Goal: Navigation & Orientation: Find specific page/section

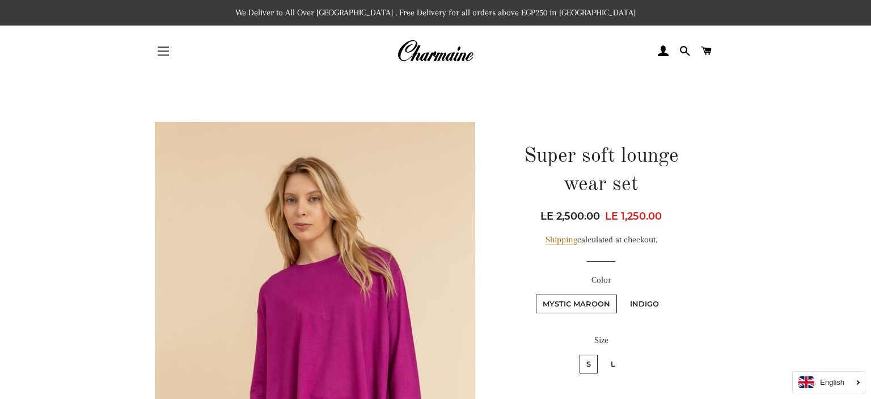
click at [163, 51] on span "button" at bounding box center [163, 50] width 11 height 1
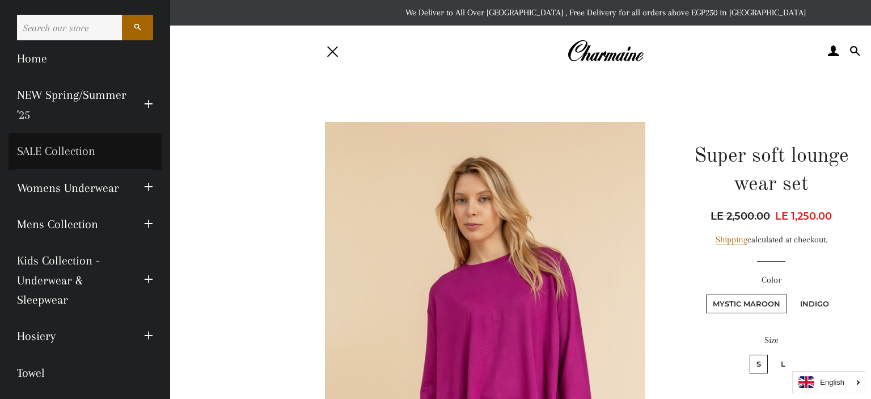
click at [88, 155] on link "SALE Collection" at bounding box center [85, 151] width 153 height 36
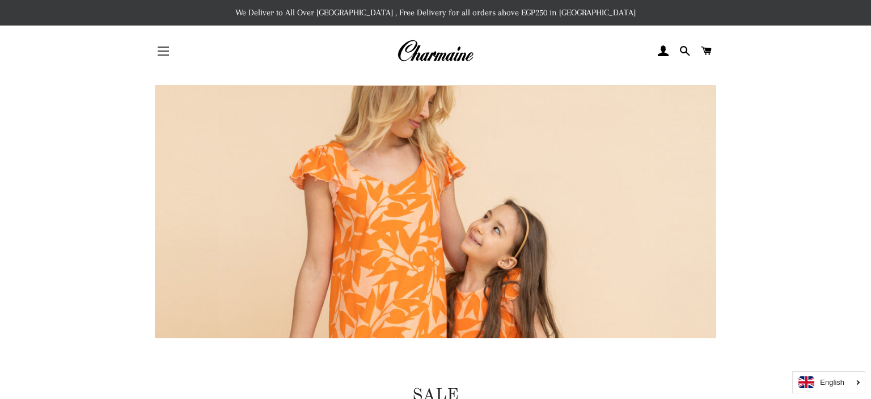
click at [166, 49] on button "Site navigation" at bounding box center [163, 51] width 28 height 28
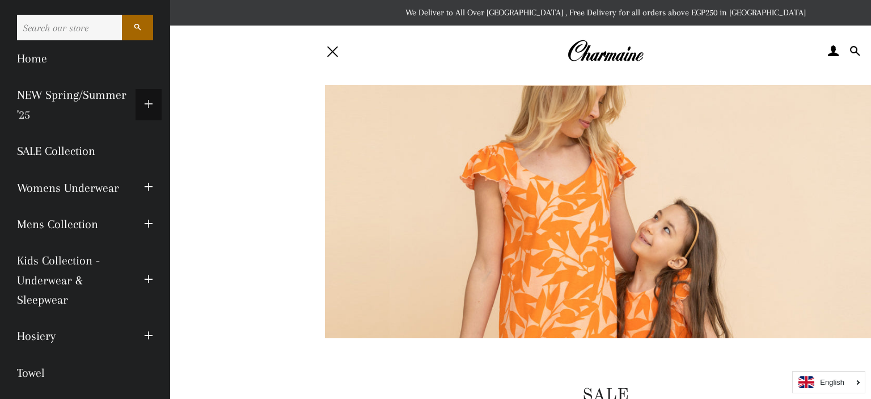
click at [149, 106] on span "button" at bounding box center [148, 105] width 9 height 14
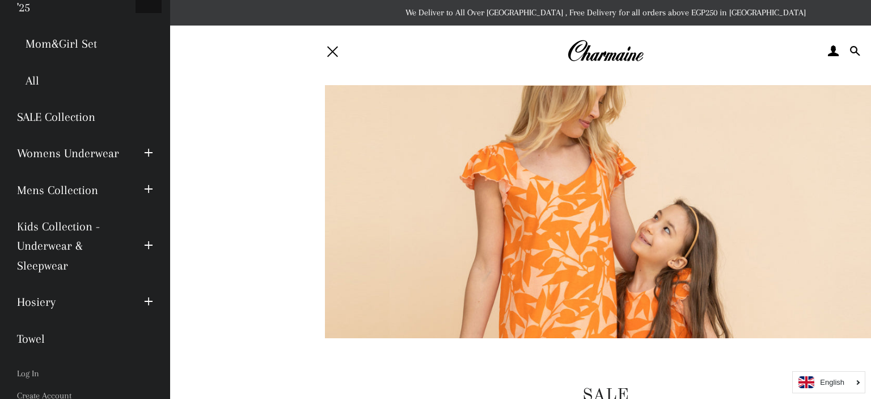
scroll to position [120, 0]
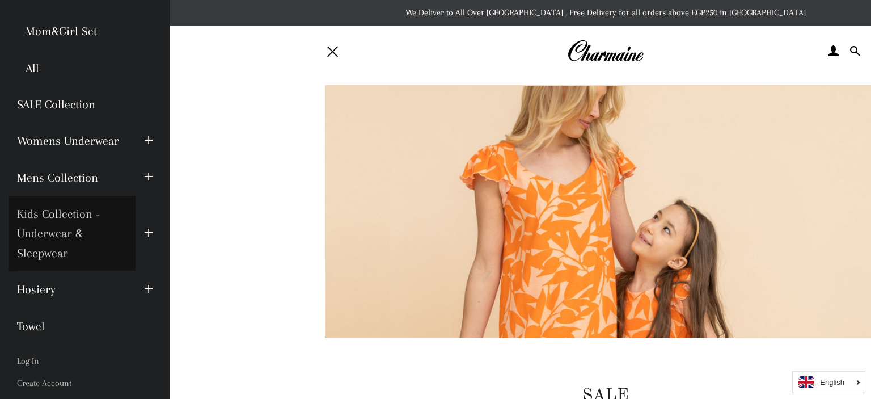
click at [46, 256] on link "Kids Collection - Underwear & Sleepwear" at bounding box center [72, 233] width 127 height 75
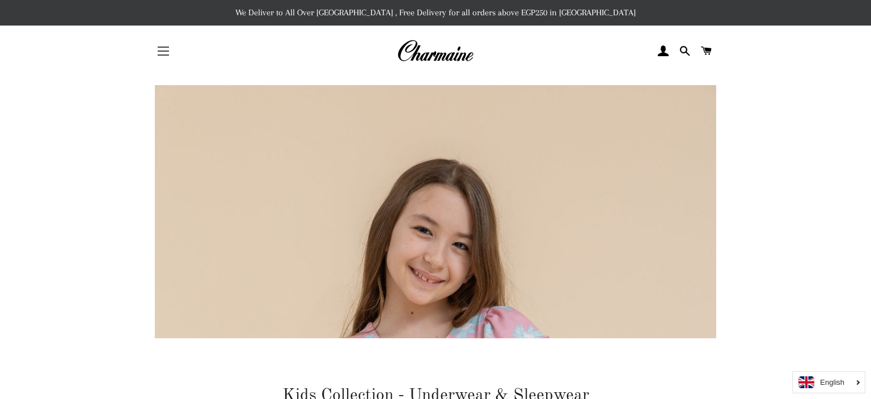
click at [163, 52] on button "Site navigation" at bounding box center [163, 51] width 28 height 28
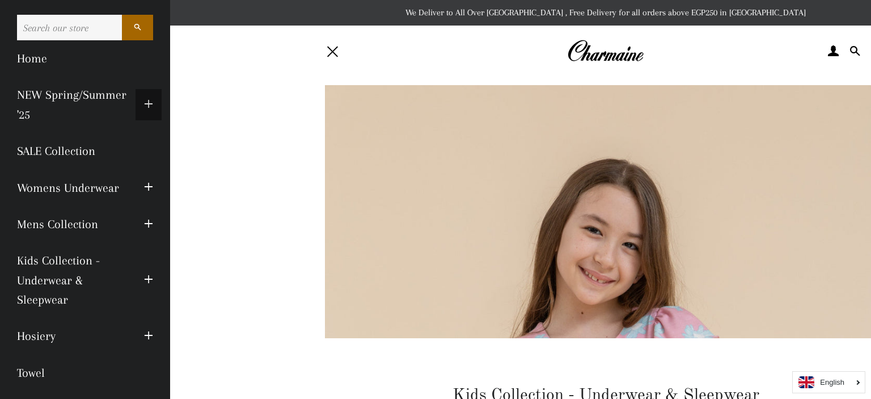
click at [145, 110] on span "button" at bounding box center [148, 105] width 9 height 14
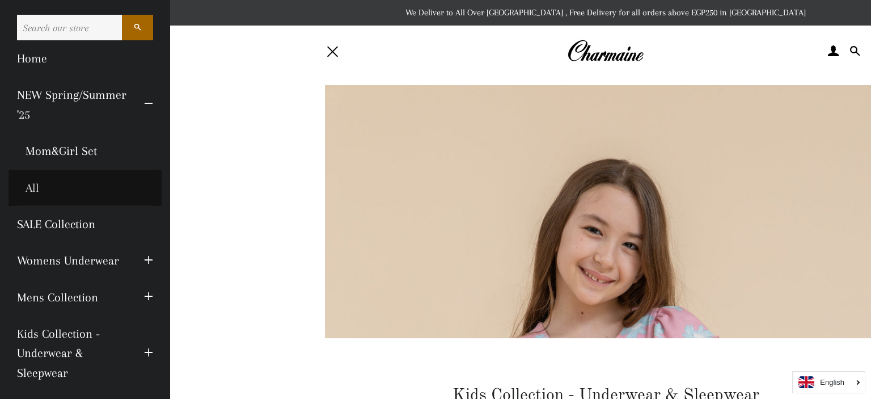
click at [35, 189] on link "All" at bounding box center [85, 188] width 153 height 36
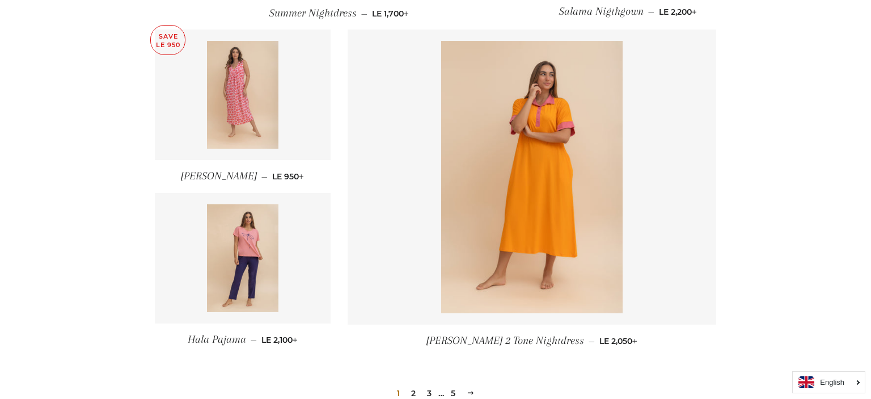
scroll to position [1078, 0]
